Goal: Obtain resource: Obtain resource

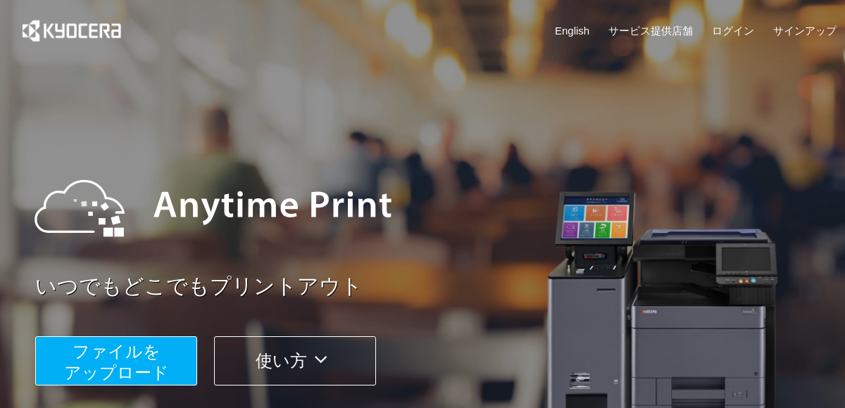
click at [141, 347] on span "ファイルを ​​アップロード" at bounding box center [116, 362] width 105 height 40
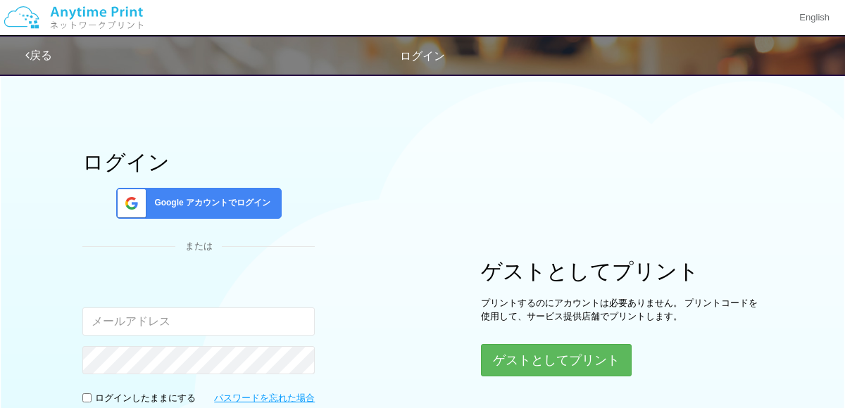
scroll to position [56, 0]
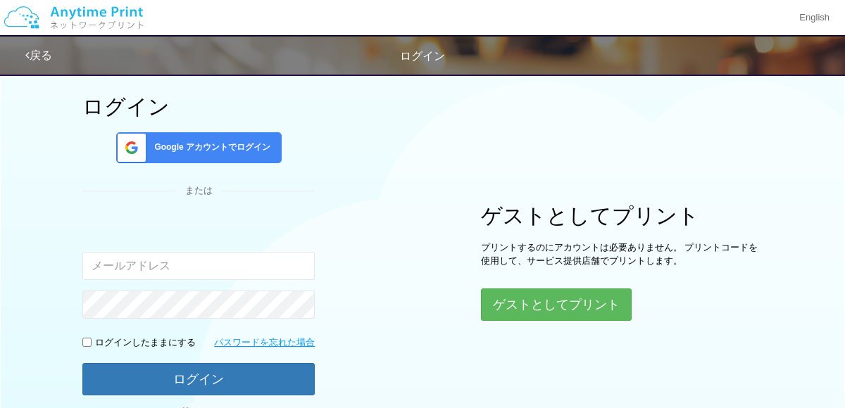
click at [246, 142] on span "Google アカウントでログイン" at bounding box center [210, 148] width 122 height 12
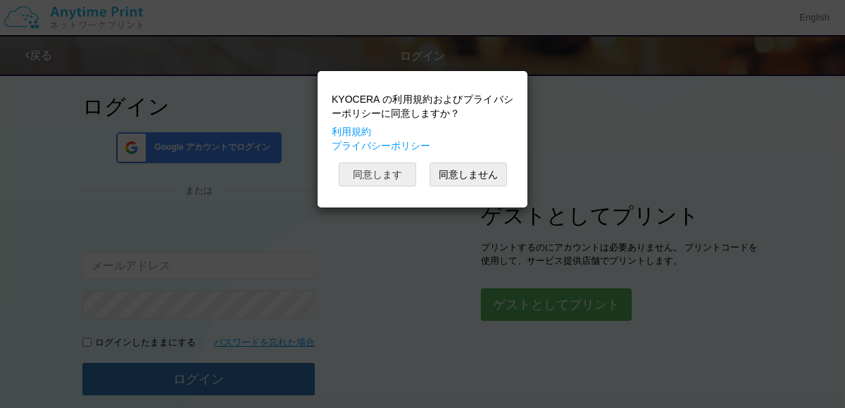
click at [373, 182] on button "同意します" at bounding box center [377, 175] width 77 height 24
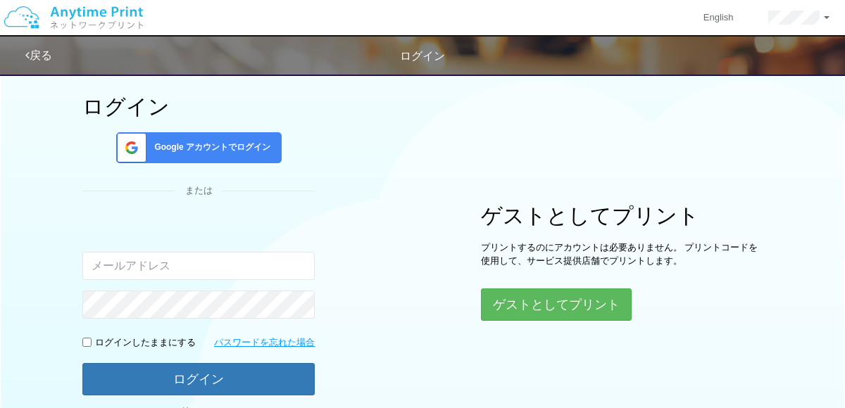
click at [253, 149] on span "Google アカウントでログイン" at bounding box center [210, 148] width 122 height 12
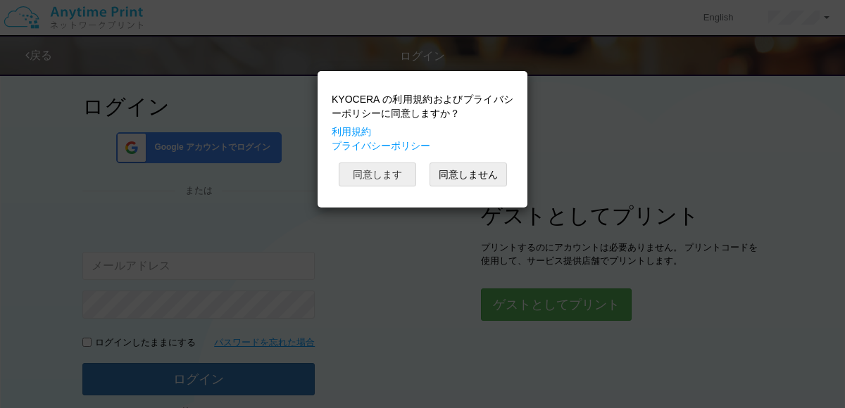
click at [381, 175] on button "同意します" at bounding box center [377, 175] width 77 height 24
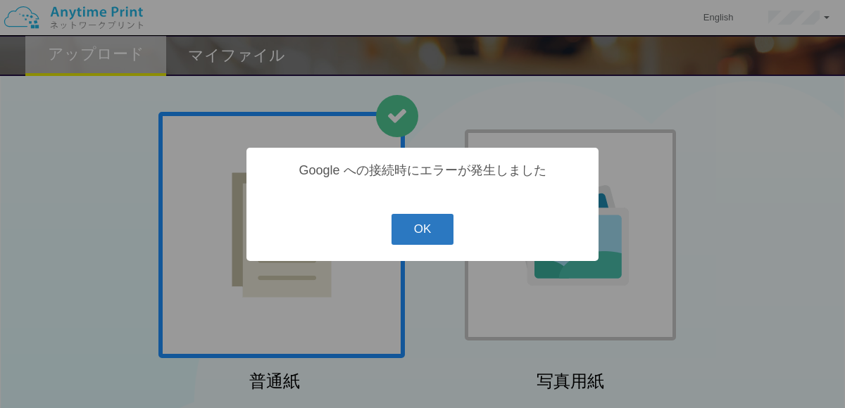
click at [428, 225] on button "OK" at bounding box center [423, 229] width 63 height 31
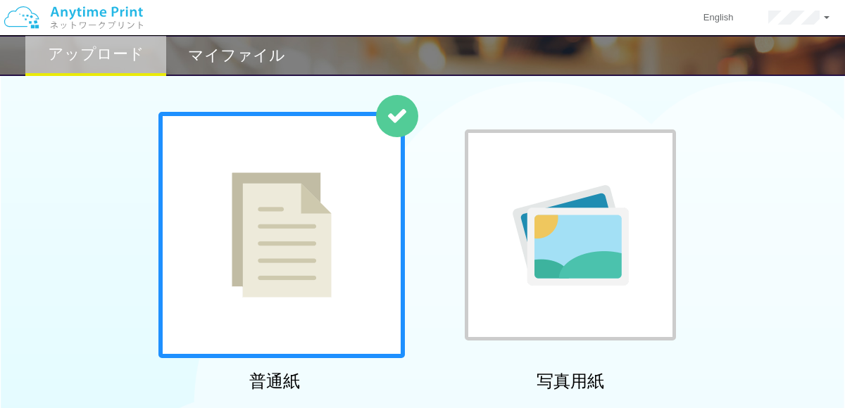
click at [304, 235] on img at bounding box center [282, 235] width 100 height 125
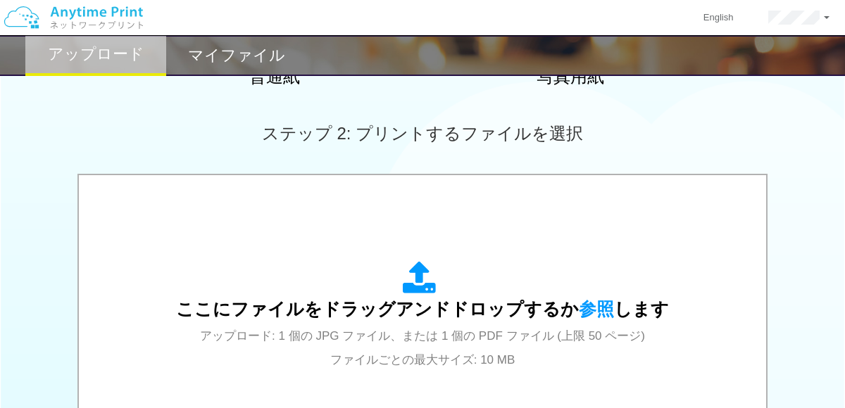
scroll to position [414, 0]
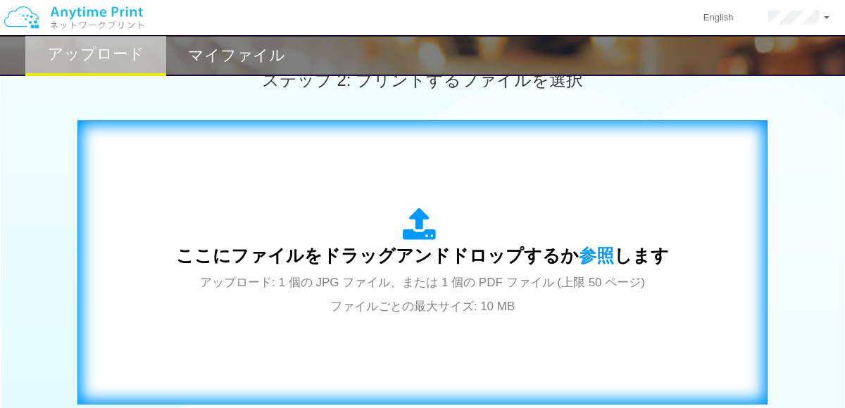
click at [363, 241] on div "ここにファイルをドラッグアンドドロップするか 参照 します アップロード: 1 個の JPG ファイル、または 1 個の PDF ファイル (上限 50 ペー…" at bounding box center [422, 263] width 493 height 110
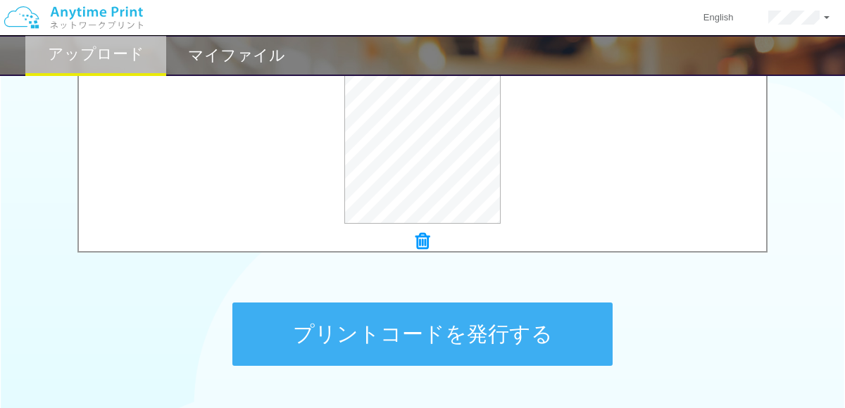
scroll to position [568, 0]
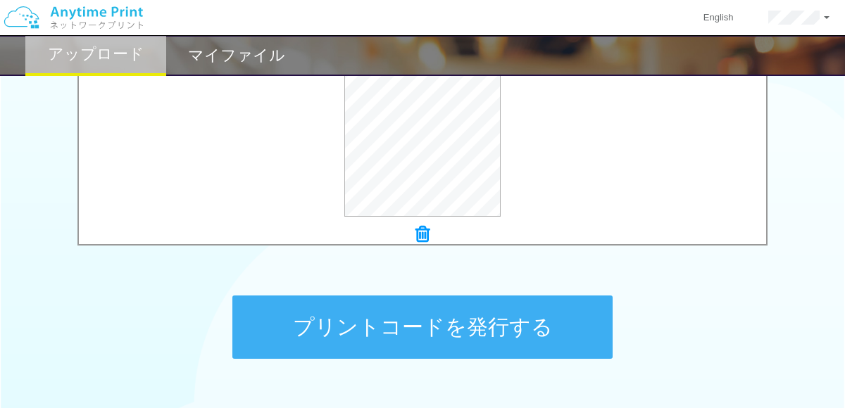
click at [533, 344] on button "プリントコードを発行する" at bounding box center [422, 327] width 380 height 63
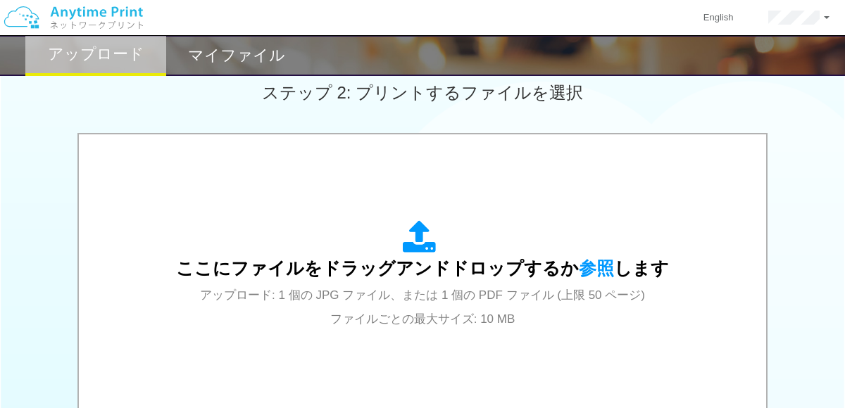
scroll to position [663, 0]
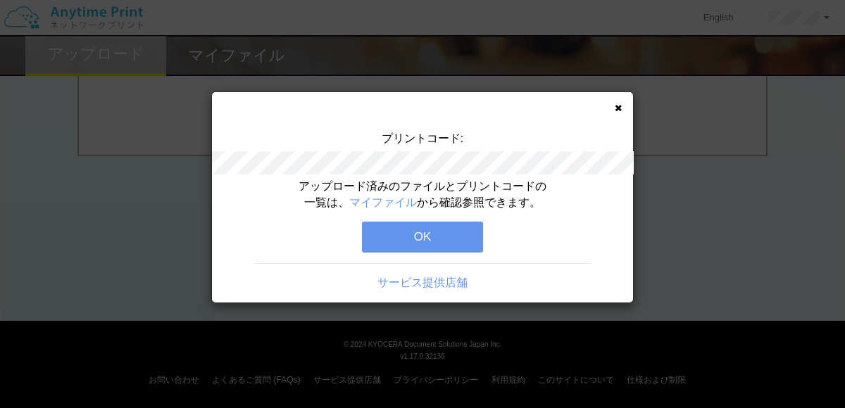
click at [465, 229] on button "OK" at bounding box center [422, 237] width 121 height 31
